Goal: Transaction & Acquisition: Purchase product/service

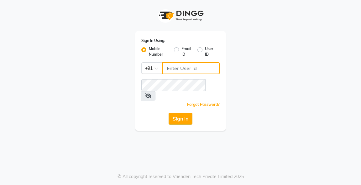
type input "9818659761"
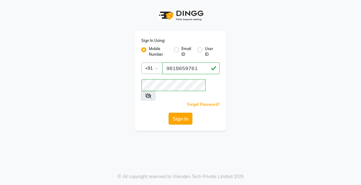
click at [188, 114] on button "Sign In" at bounding box center [180, 119] width 24 height 12
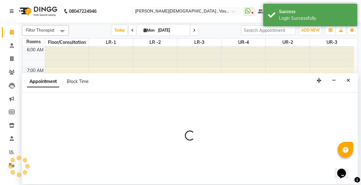
select select "tentative"
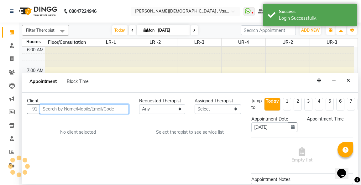
select select "615"
click at [60, 111] on input "text" at bounding box center [84, 109] width 89 height 10
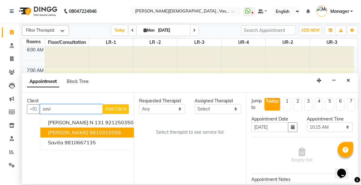
click at [70, 131] on span "[PERSON_NAME]" at bounding box center [68, 132] width 40 height 6
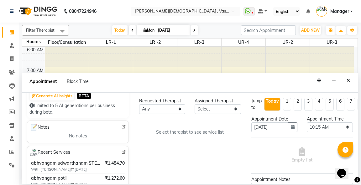
scroll to position [109, 0]
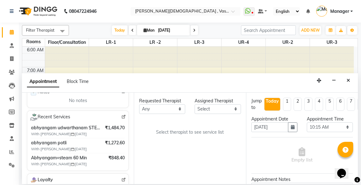
type input "9810015058"
click at [176, 107] on select "Any [PERSON_NAME] V [PERSON_NAME] [PERSON_NAME] A K [PERSON_NAME] N [PERSON_NAM…" at bounding box center [162, 109] width 46 height 10
select select "71369"
click at [139, 104] on select "Any [PERSON_NAME] V [PERSON_NAME] [PERSON_NAME] A K [PERSON_NAME] N [PERSON_NAM…" at bounding box center [162, 109] width 46 height 10
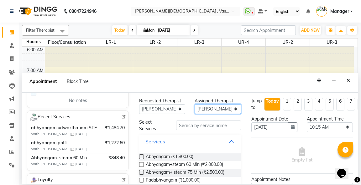
click at [219, 109] on select "Select [PERSON_NAME] V [PERSON_NAME] [PERSON_NAME] A K [PERSON_NAME] N [PERSON_…" at bounding box center [217, 109] width 46 height 10
select select "79242"
click at [194, 104] on select "Select [PERSON_NAME] V [PERSON_NAME] [PERSON_NAME] A K [PERSON_NAME] N [PERSON_…" at bounding box center [217, 109] width 46 height 10
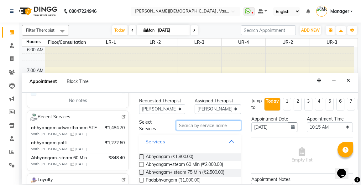
click at [179, 128] on input "text" at bounding box center [208, 126] width 64 height 10
type input "p"
click at [180, 125] on input "text" at bounding box center [208, 126] width 64 height 10
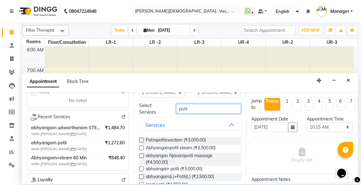
scroll to position [39, 0]
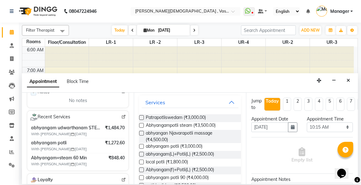
type input "potli"
click at [141, 147] on label at bounding box center [141, 146] width 5 height 5
click at [141, 147] on input "checkbox" at bounding box center [141, 147] width 4 height 4
checkbox input "true"
select select "2647"
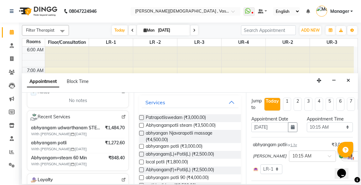
checkbox input "false"
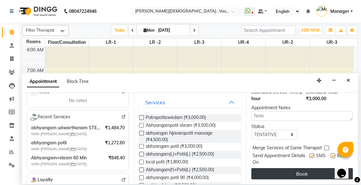
click at [310, 168] on button "Book" at bounding box center [301, 173] width 101 height 11
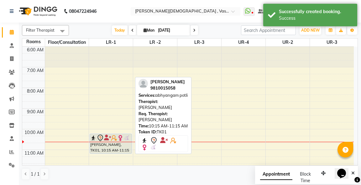
click at [102, 136] on icon at bounding box center [100, 138] width 8 height 8
select select "7"
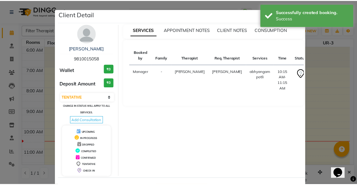
scroll to position [24, 0]
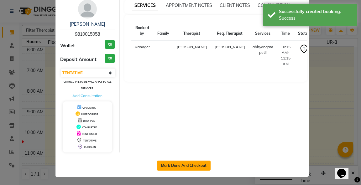
click at [197, 162] on button "Mark Done And Checkout" at bounding box center [184, 166] width 54 height 10
select select "5571"
select select "service"
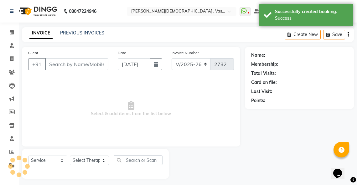
type input "9810015058"
select select "79242"
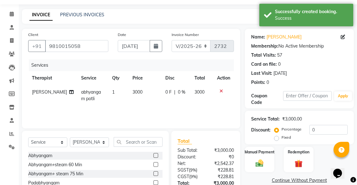
scroll to position [66, 0]
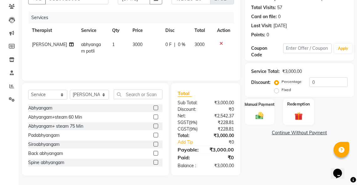
click at [297, 114] on img at bounding box center [298, 116] width 13 height 10
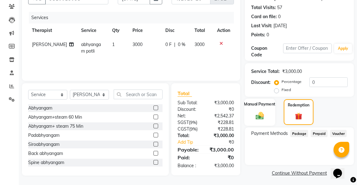
click at [262, 112] on img at bounding box center [259, 115] width 13 height 9
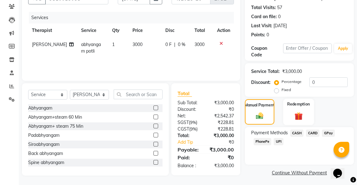
click at [304, 112] on img at bounding box center [298, 116] width 13 height 10
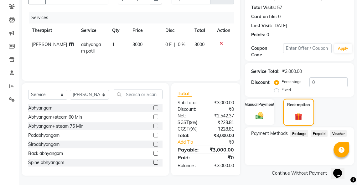
click at [304, 112] on img at bounding box center [298, 115] width 12 height 9
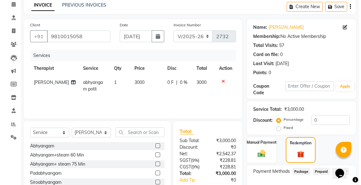
scroll to position [0, 0]
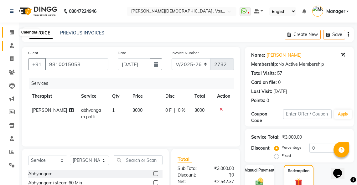
drag, startPoint x: 10, startPoint y: 31, endPoint x: 10, endPoint y: 44, distance: 12.8
click at [10, 31] on icon at bounding box center [12, 32] width 4 height 5
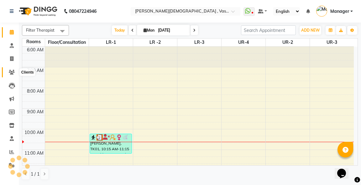
click at [11, 70] on icon at bounding box center [12, 72] width 6 height 5
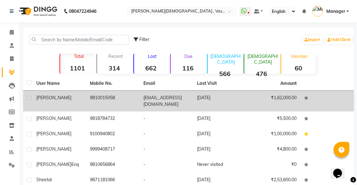
drag, startPoint x: 62, startPoint y: 101, endPoint x: 73, endPoint y: 98, distance: 11.1
click at [63, 100] on td "[PERSON_NAME]" at bounding box center [60, 101] width 54 height 21
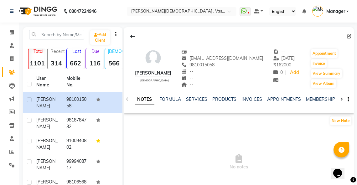
click at [341, 99] on icon at bounding box center [341, 99] width 3 height 4
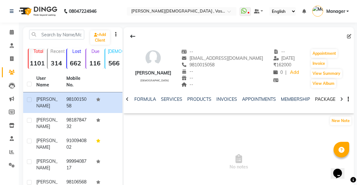
click at [327, 99] on link "PACKAGES" at bounding box center [326, 99] width 23 height 6
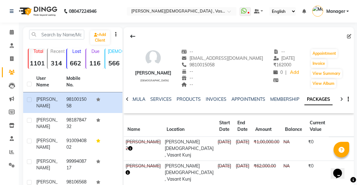
click at [358, 140] on button "button" at bounding box center [360, 142] width 4 height 7
click at [307, 141] on div "Edit" at bounding box center [305, 142] width 41 height 8
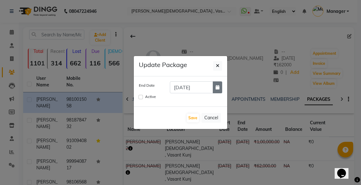
click at [216, 87] on icon "button" at bounding box center [217, 87] width 4 height 4
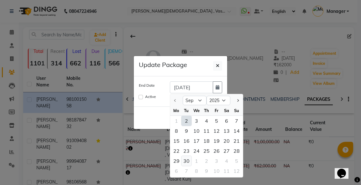
click at [187, 159] on div "30" at bounding box center [186, 161] width 10 height 10
type input "[DATE]"
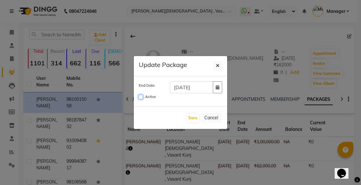
click at [140, 96] on input "Active" at bounding box center [140, 97] width 4 height 4
checkbox input "true"
click at [192, 116] on button "Save" at bounding box center [193, 118] width 12 height 9
checkbox input "false"
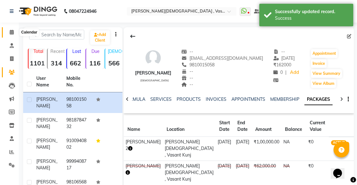
click at [13, 32] on icon at bounding box center [12, 32] width 4 height 5
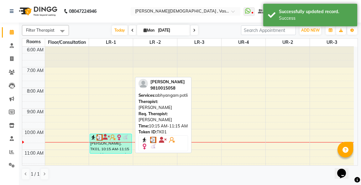
click at [116, 141] on div "[PERSON_NAME], TK01, 10:15 AM-11:15 AM, abhyangam potli" at bounding box center [110, 143] width 41 height 19
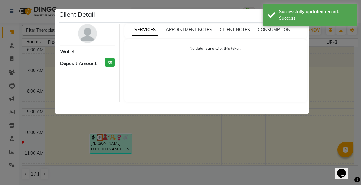
select select "3"
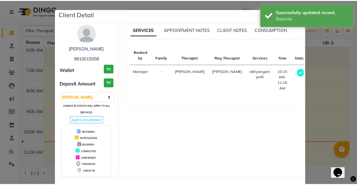
scroll to position [24, 0]
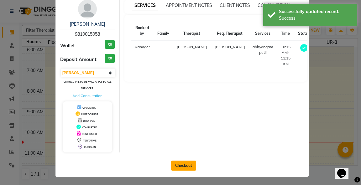
click at [184, 163] on button "Checkout" at bounding box center [183, 166] width 25 height 10
select select "service"
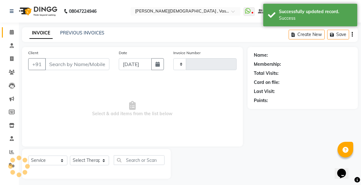
type input "2732"
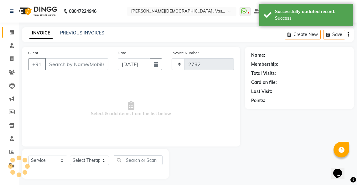
select select "5571"
type input "9810015058"
select select "79242"
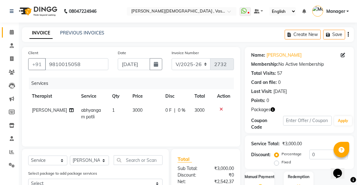
scroll to position [85, 0]
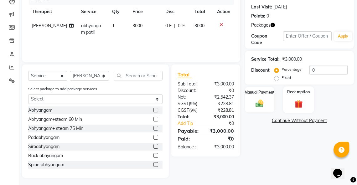
click at [288, 102] on div "Redemption" at bounding box center [298, 99] width 31 height 27
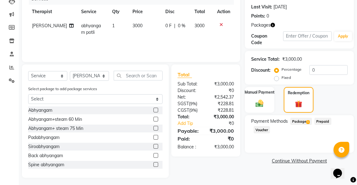
click at [299, 121] on span "Package 1" at bounding box center [301, 121] width 22 height 7
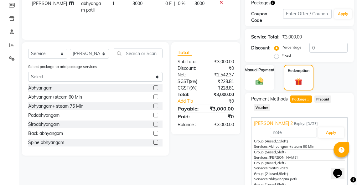
scroll to position [134, 0]
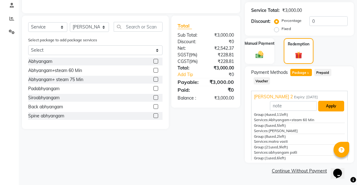
click at [326, 109] on button "Apply" at bounding box center [331, 106] width 26 height 11
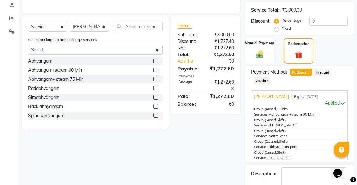
scroll to position [169, 0]
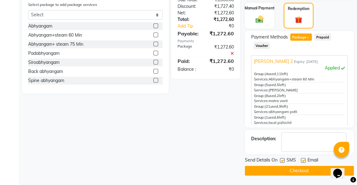
drag, startPoint x: 360, startPoint y: 111, endPoint x: 15, endPoint y: 9, distance: 359.8
click at [307, 169] on button "Checkout" at bounding box center [299, 171] width 109 height 10
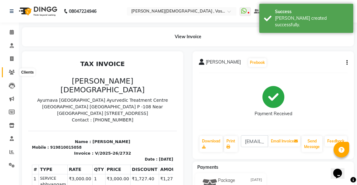
click at [10, 74] on icon at bounding box center [12, 72] width 6 height 5
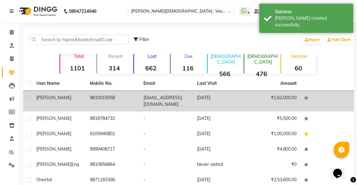
click at [50, 97] on span "[PERSON_NAME]" at bounding box center [53, 98] width 35 height 6
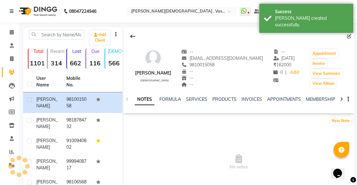
click at [342, 98] on div at bounding box center [341, 99] width 7 height 12
click at [342, 98] on icon at bounding box center [341, 99] width 3 height 4
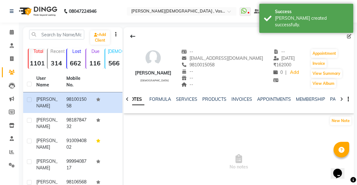
click at [342, 98] on icon at bounding box center [341, 99] width 3 height 4
click at [329, 99] on link "PACKAGES" at bounding box center [336, 99] width 23 height 6
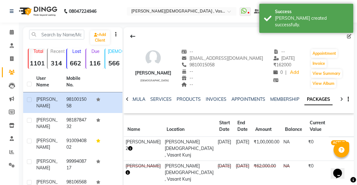
click at [132, 149] on icon "button" at bounding box center [130, 148] width 4 height 4
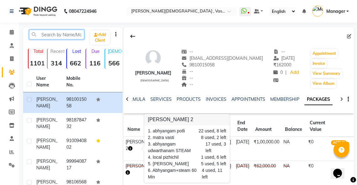
click at [48, 33] on input "text" at bounding box center [56, 35] width 55 height 10
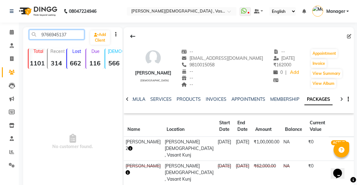
drag, startPoint x: 74, startPoint y: 36, endPoint x: 40, endPoint y: 36, distance: 33.8
click at [40, 36] on input "9766945137" at bounding box center [56, 35] width 55 height 10
type input "9766945137"
click at [11, 71] on icon at bounding box center [12, 72] width 6 height 5
